Goal: Information Seeking & Learning: Learn about a topic

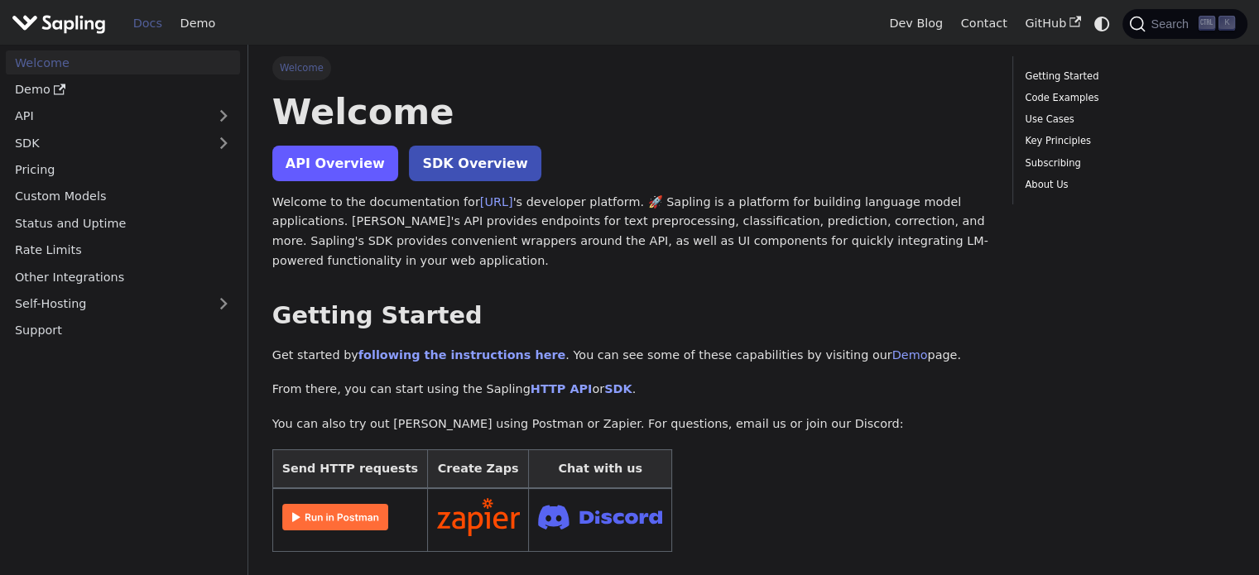
click at [352, 171] on link "API Overview" at bounding box center [335, 164] width 126 height 36
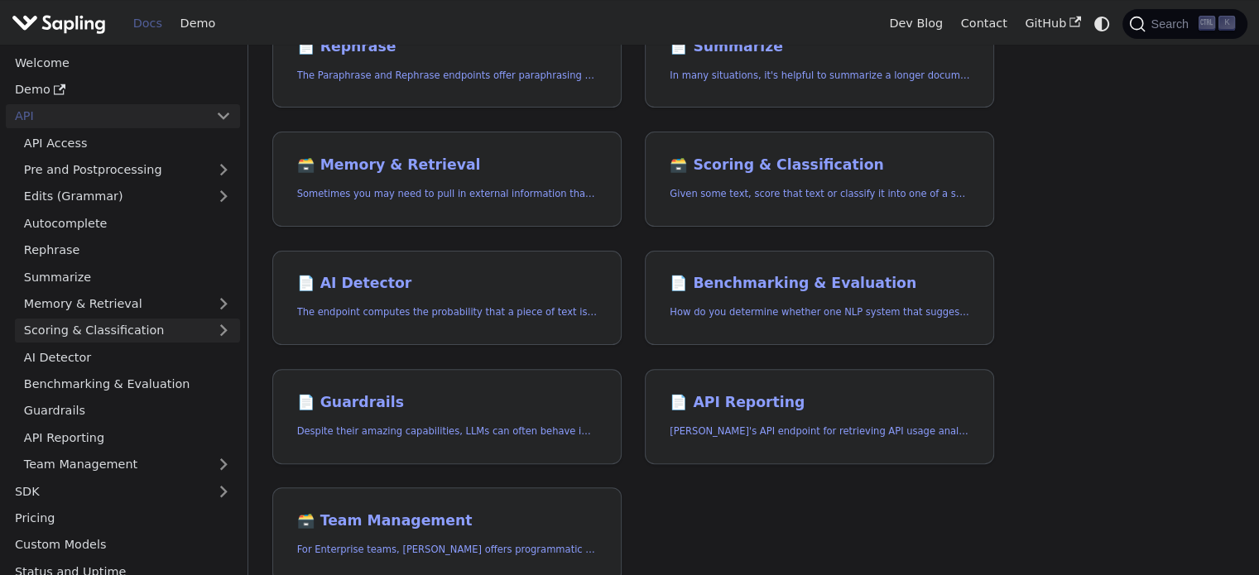
scroll to position [503, 0]
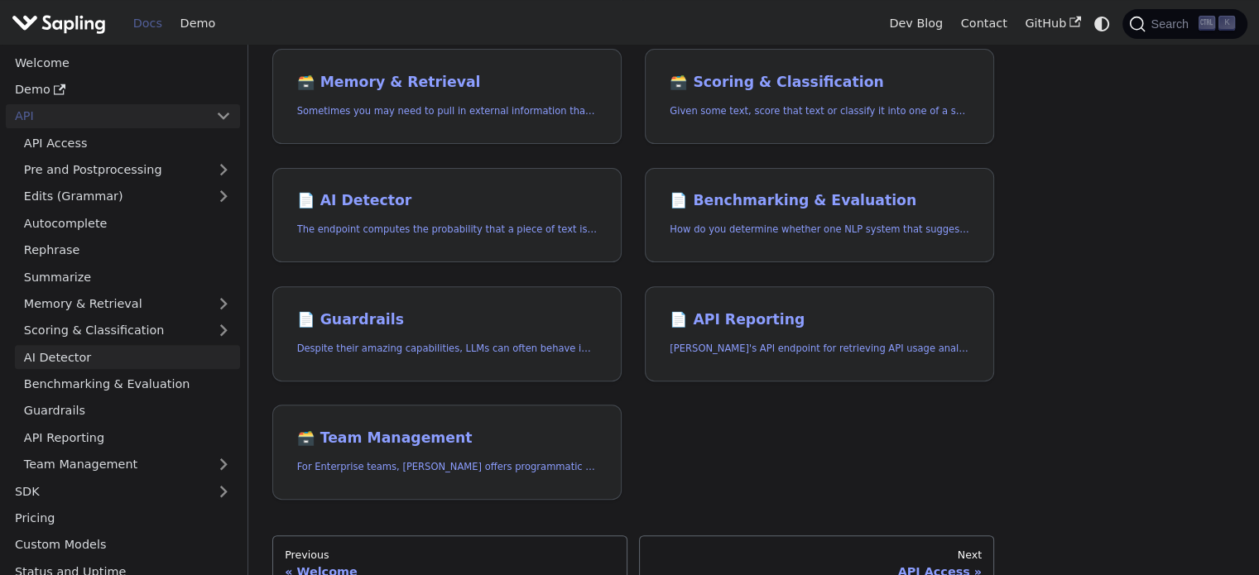
click at [159, 345] on link "AI Detector" at bounding box center [127, 357] width 225 height 24
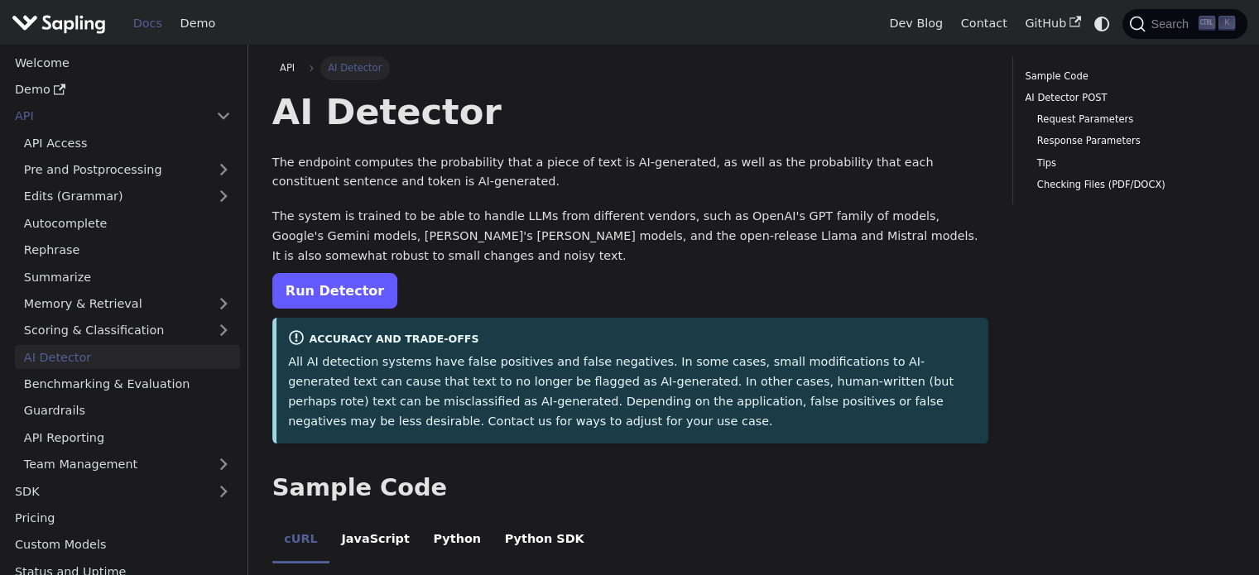
click at [330, 287] on link "Run Detector" at bounding box center [334, 291] width 125 height 36
